Goal: Browse casually

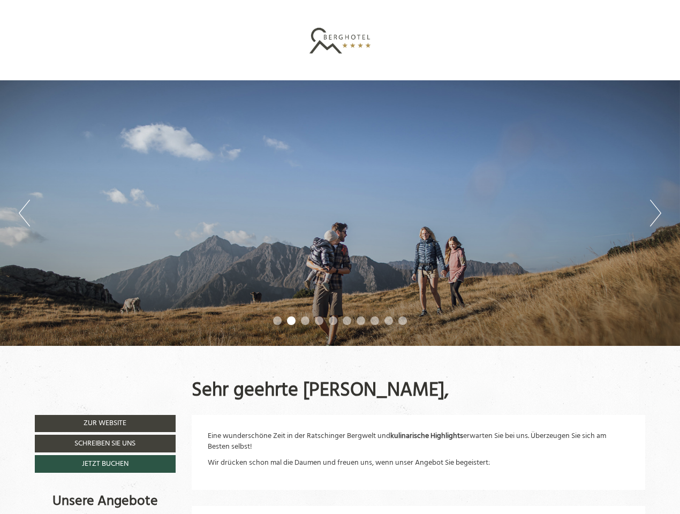
click at [340, 257] on div "Previous Next 1 2 3 4 5 6 7 8 9 10" at bounding box center [340, 213] width 680 height 266
click at [24, 213] on button "Previous" at bounding box center [24, 213] width 11 height 27
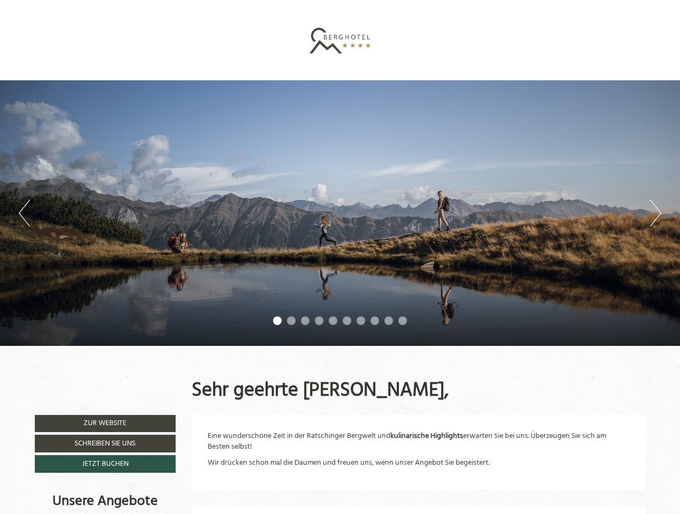
click at [340, 213] on div "Previous Next 1 2 3 4 5 6 7 8 9 10" at bounding box center [340, 213] width 680 height 266
click at [655, 213] on button "Next" at bounding box center [655, 213] width 11 height 27
click at [277, 321] on li "1" at bounding box center [277, 320] width 9 height 9
click at [291, 321] on li "2" at bounding box center [291, 320] width 9 height 9
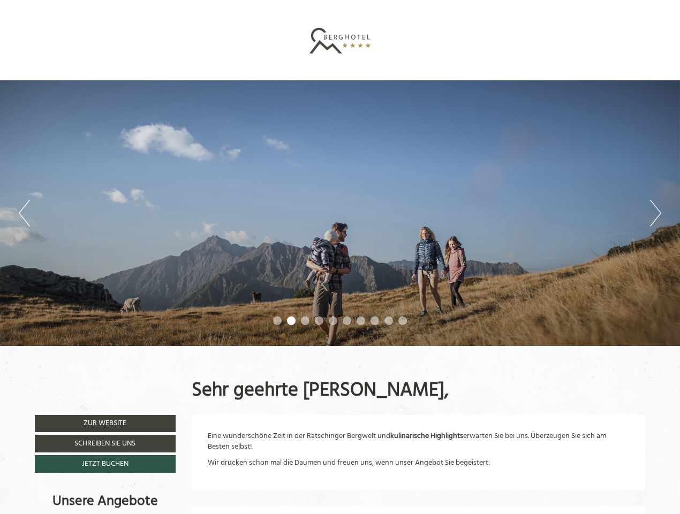
click at [305, 321] on li "3" at bounding box center [305, 320] width 9 height 9
click at [319, 321] on li "4" at bounding box center [319, 320] width 9 height 9
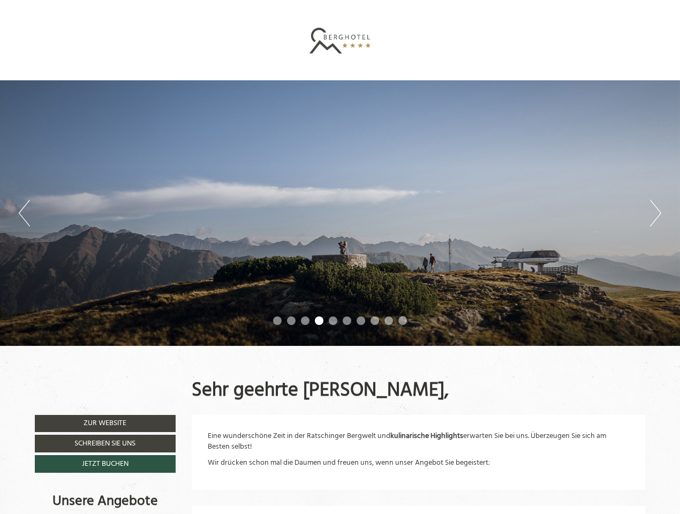
click at [333, 321] on li "5" at bounding box center [333, 320] width 9 height 9
click at [347, 321] on li "6" at bounding box center [347, 320] width 9 height 9
